Goal: Transaction & Acquisition: Download file/media

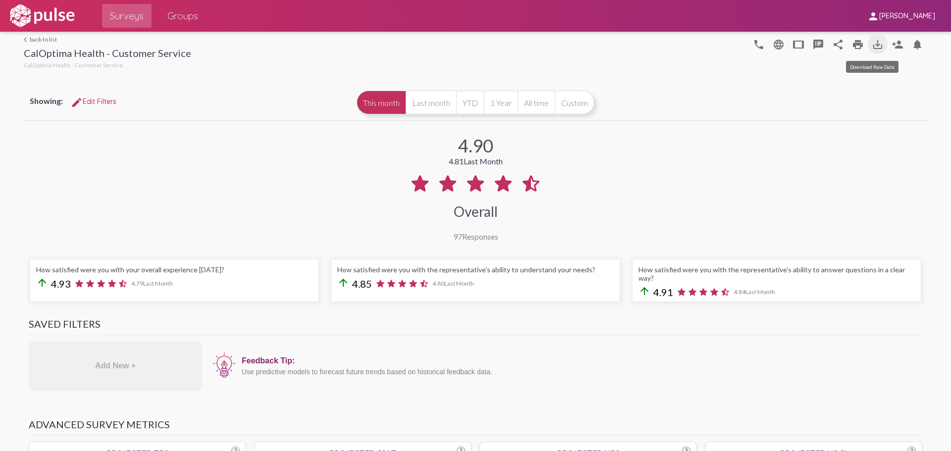
click at [871, 46] on mat-icon "save_alt" at bounding box center [877, 45] width 12 height 12
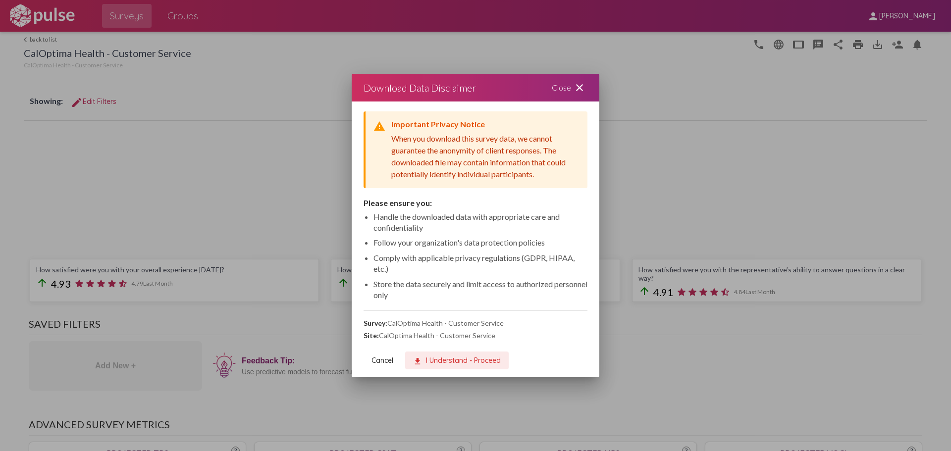
click at [463, 363] on span "download I Understand - Proceed" at bounding box center [457, 360] width 88 height 9
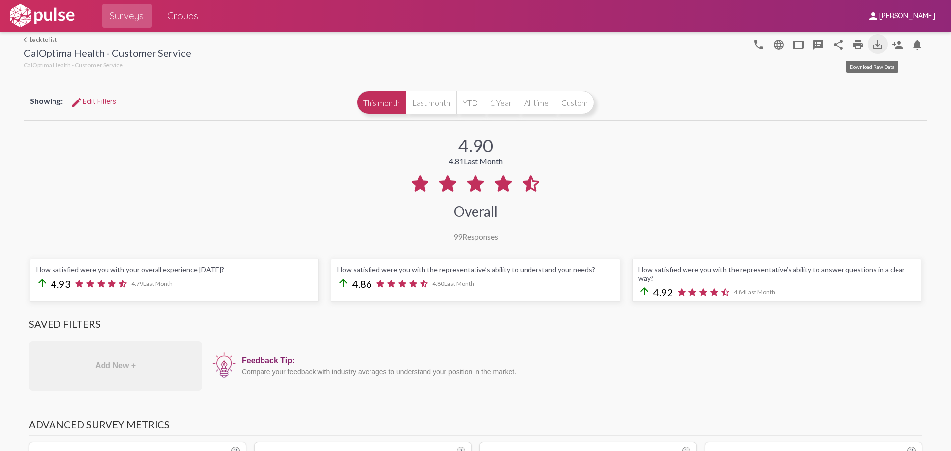
click at [871, 41] on mat-icon "save_alt" at bounding box center [877, 45] width 12 height 12
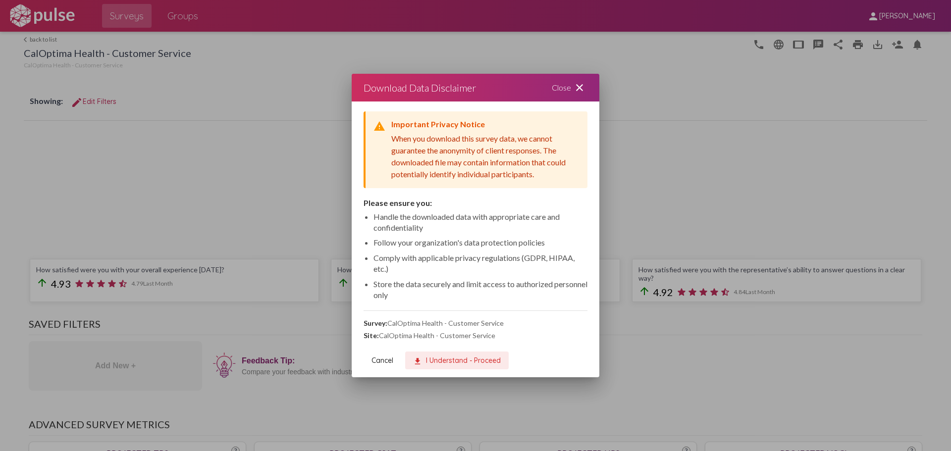
click at [475, 361] on span "download I Understand - Proceed" at bounding box center [457, 360] width 88 height 9
